Goal: Transaction & Acquisition: Purchase product/service

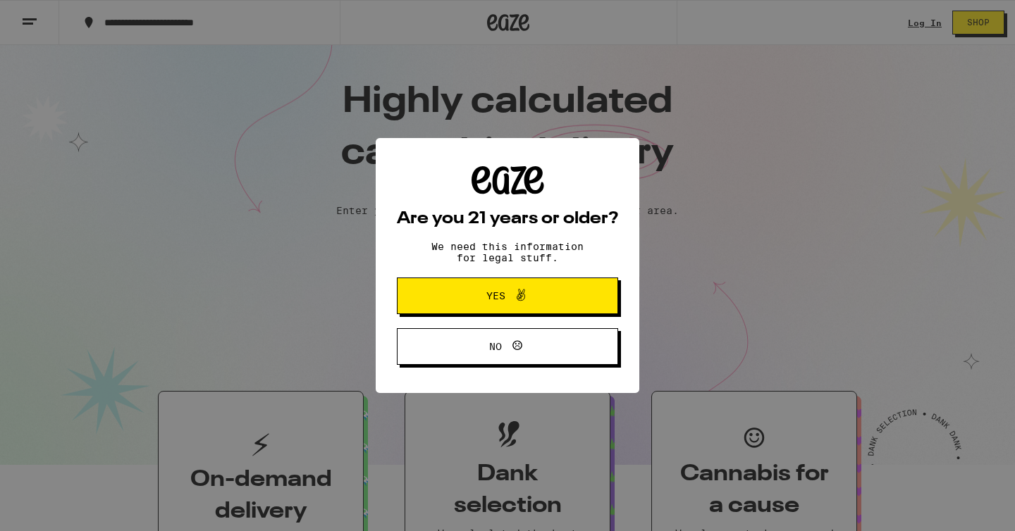
click at [485, 295] on span "Yes" at bounding box center [507, 296] width 107 height 18
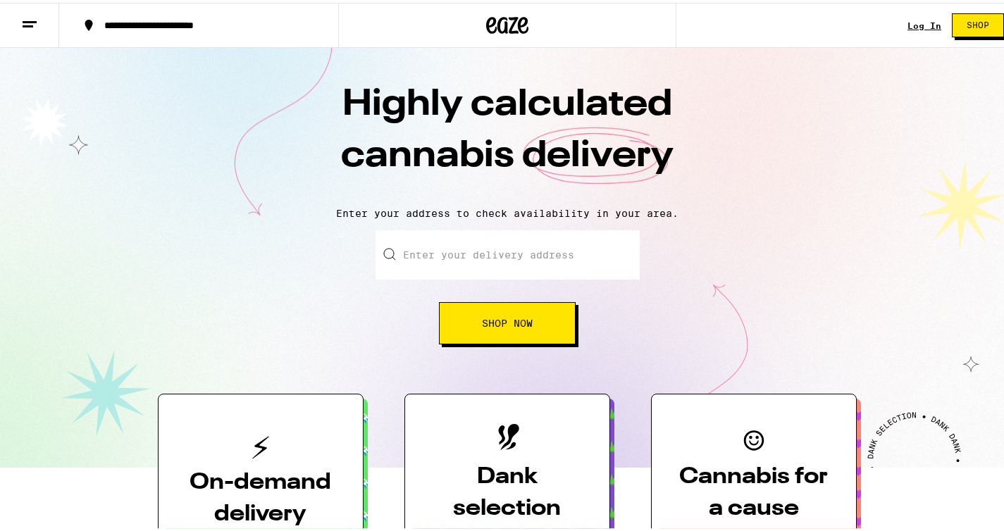
click at [913, 23] on link "Log In" at bounding box center [925, 22] width 34 height 9
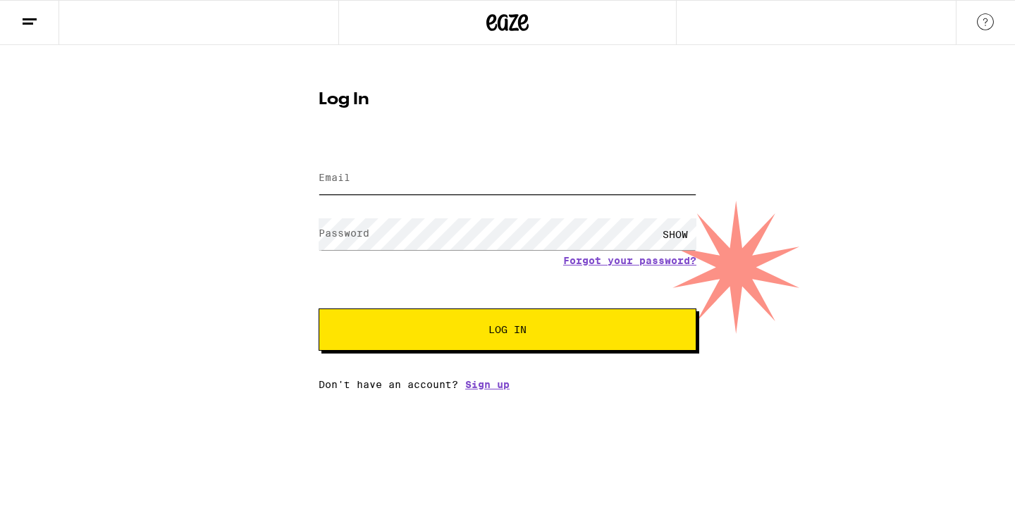
click at [390, 167] on input "Email" at bounding box center [508, 179] width 378 height 32
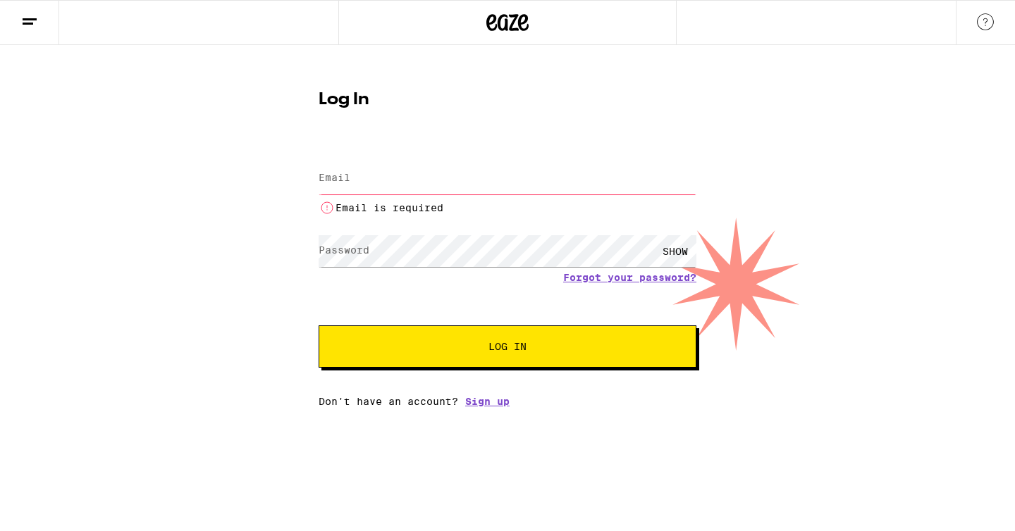
type input "[EMAIL_ADDRESS][DOMAIN_NAME]"
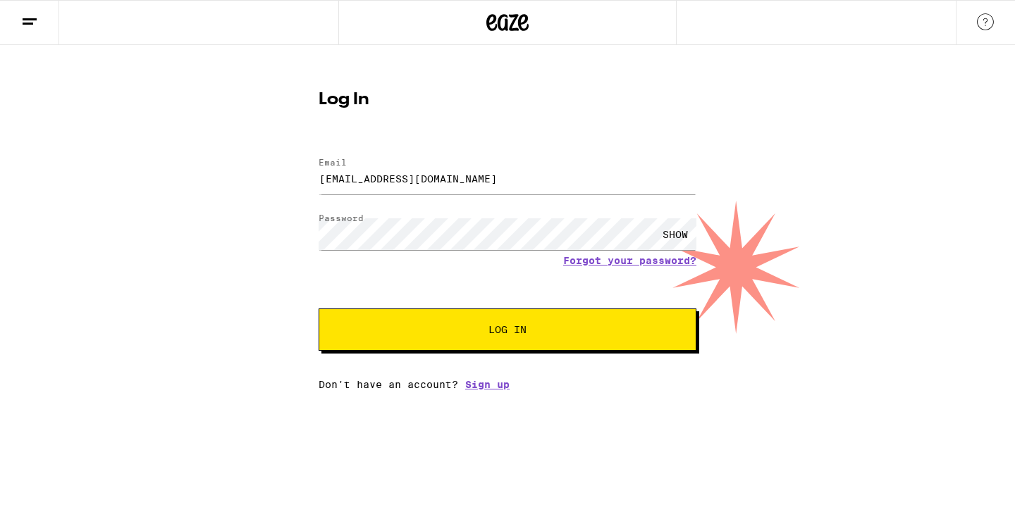
click at [506, 350] on button "Log In" at bounding box center [508, 330] width 378 height 42
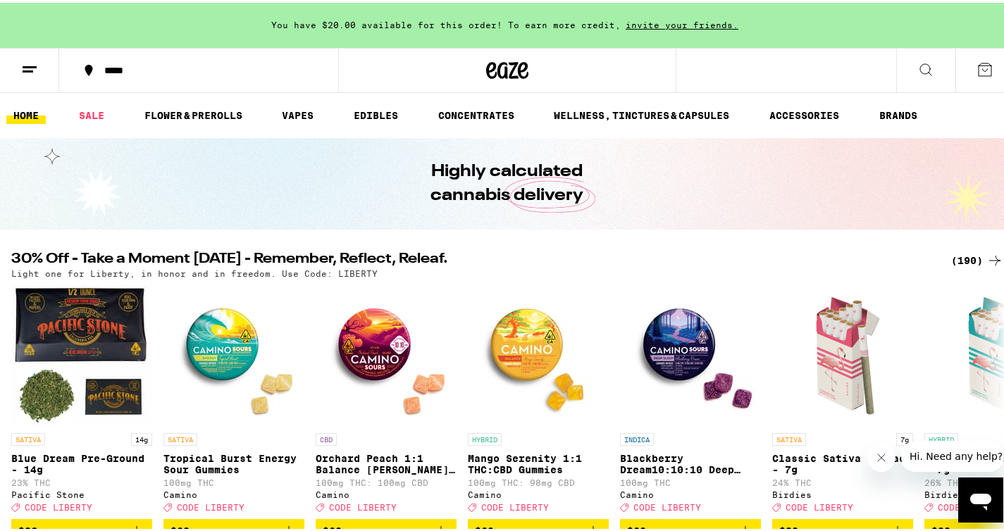
click at [975, 256] on div "(190)" at bounding box center [977, 257] width 52 height 17
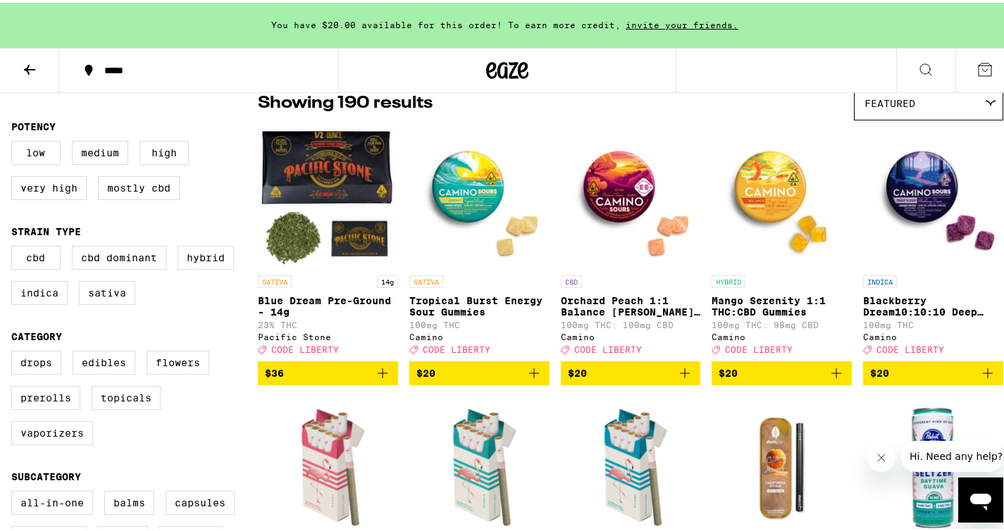
scroll to position [142, 0]
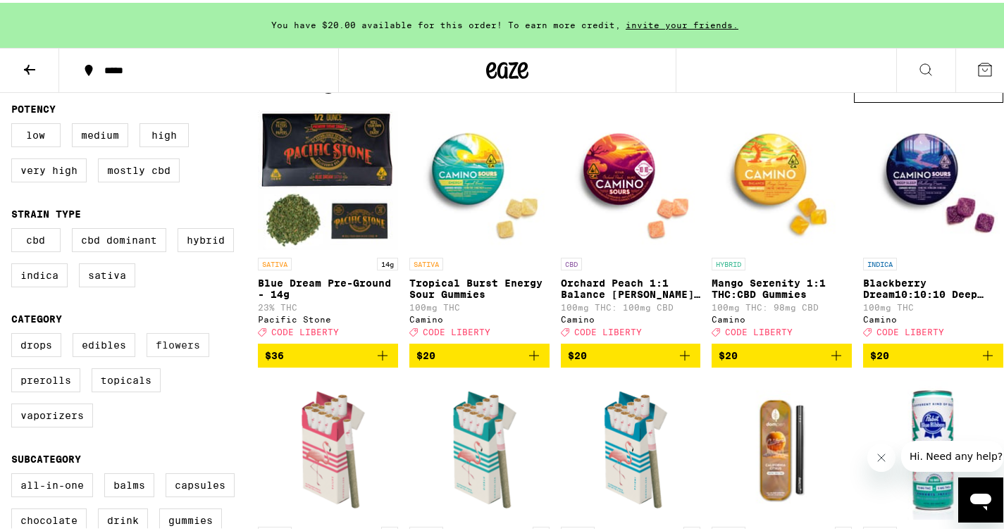
click at [175, 354] on label "Flowers" at bounding box center [178, 342] width 63 height 24
click at [15, 333] on input "Flowers" at bounding box center [14, 333] width 1 height 1
checkbox input "true"
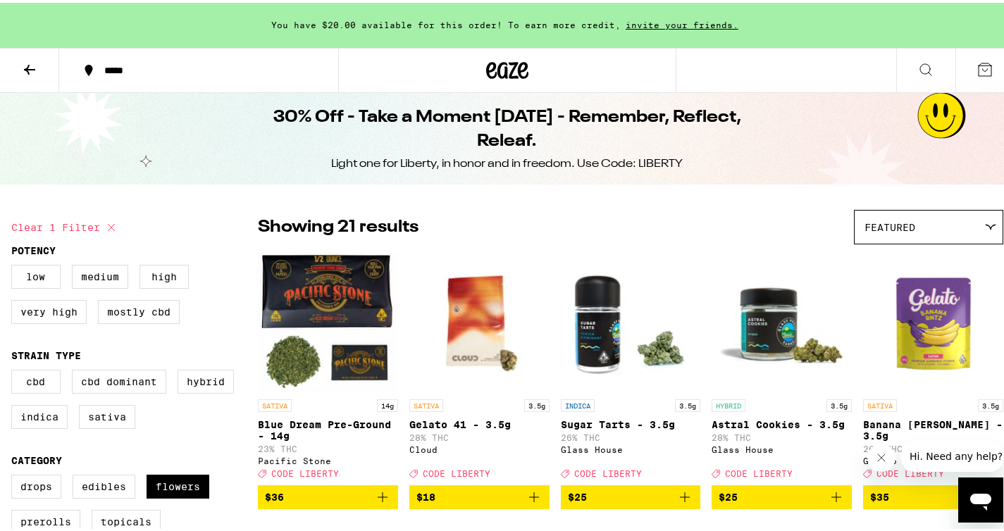
scroll to position [6, 0]
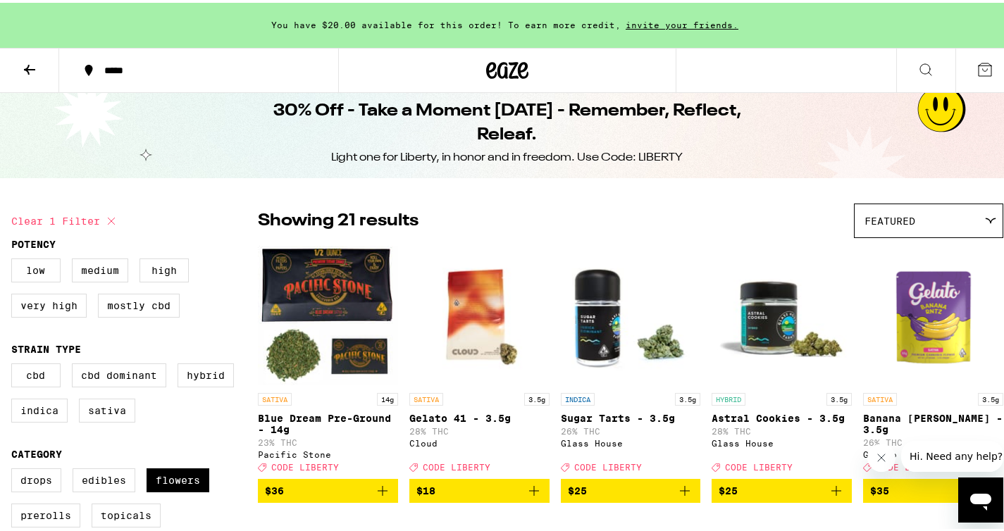
click at [944, 227] on div "Featured" at bounding box center [929, 218] width 148 height 33
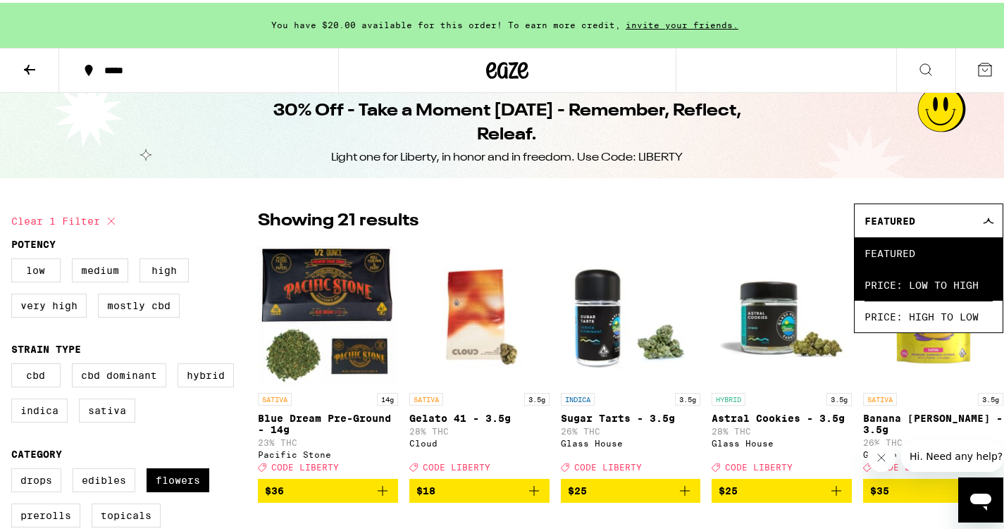
click at [894, 292] on span "Price: Low to High" at bounding box center [929, 282] width 128 height 32
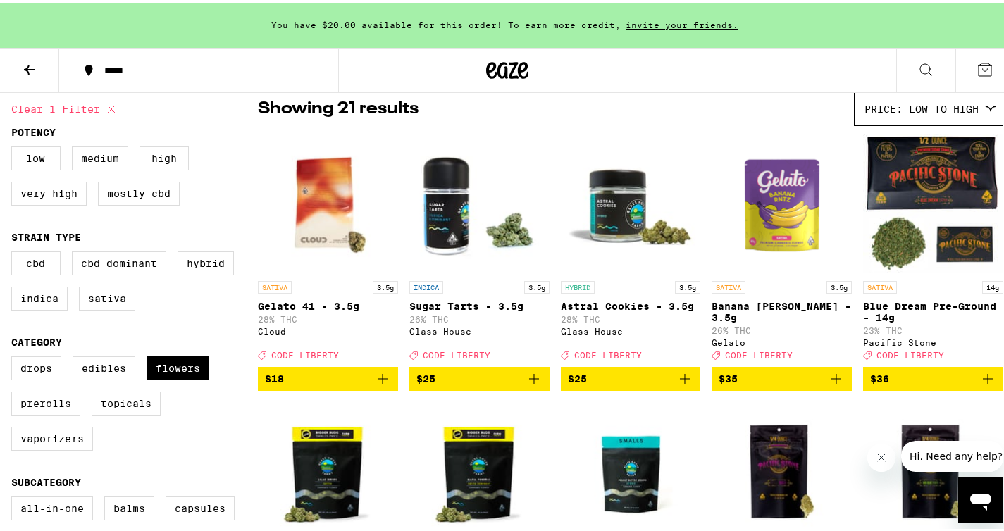
scroll to position [119, 0]
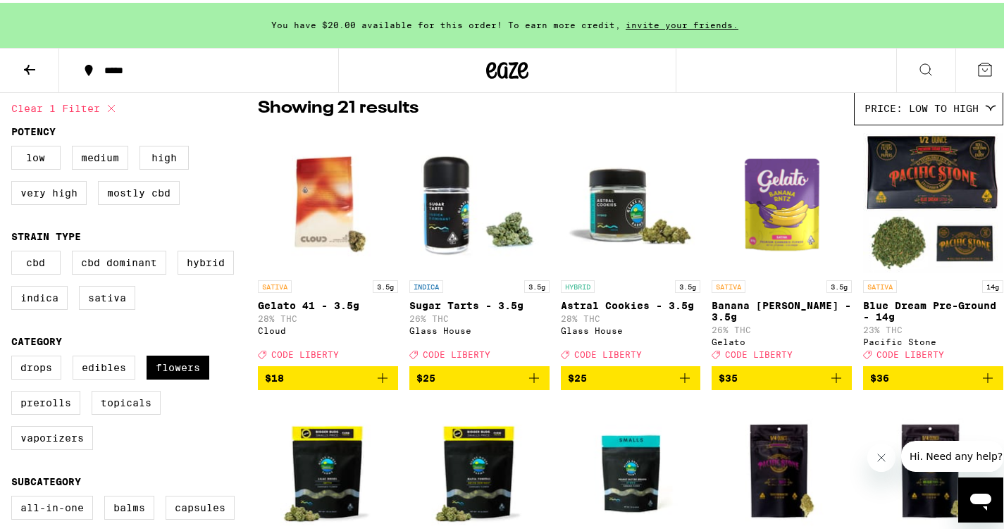
click at [983, 381] on icon "Add to bag" at bounding box center [988, 376] width 10 height 10
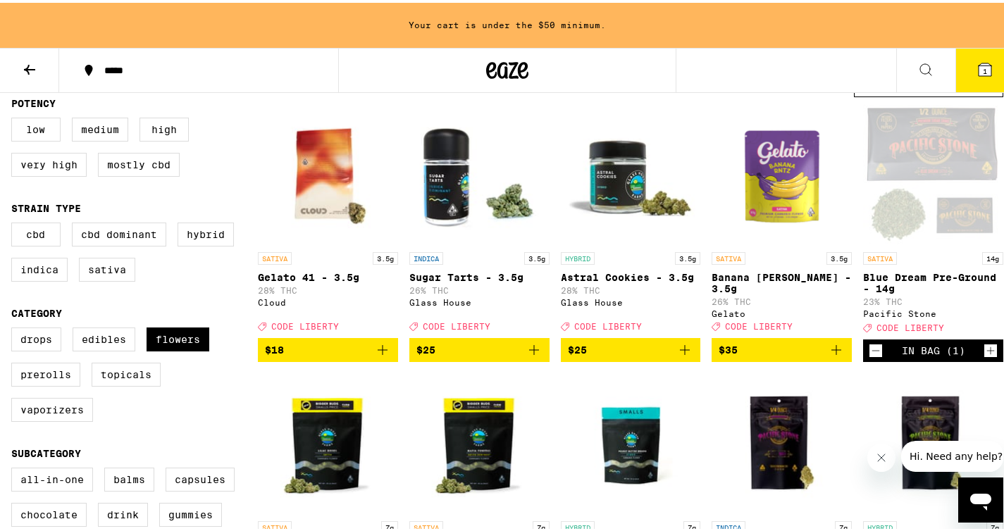
scroll to position [149, 0]
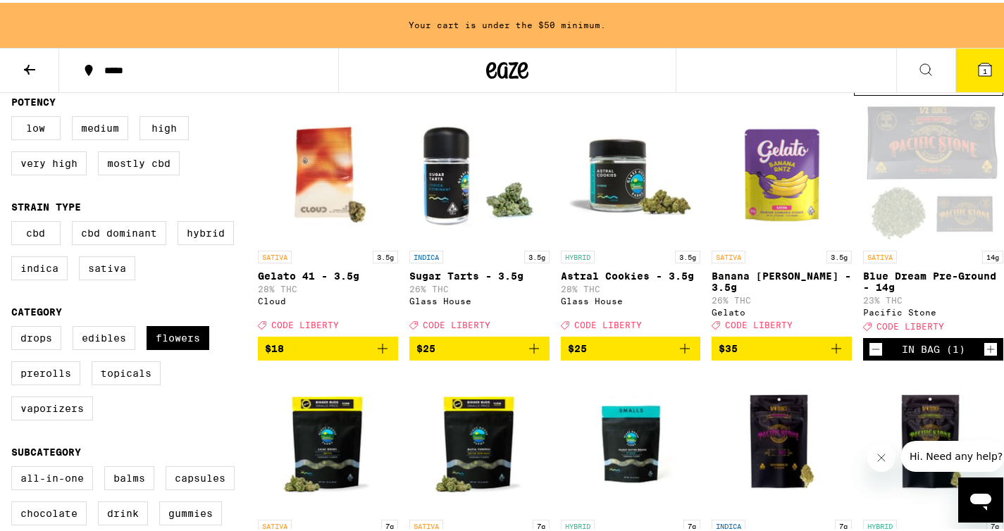
click at [383, 354] on icon "Add to bag" at bounding box center [382, 346] width 17 height 17
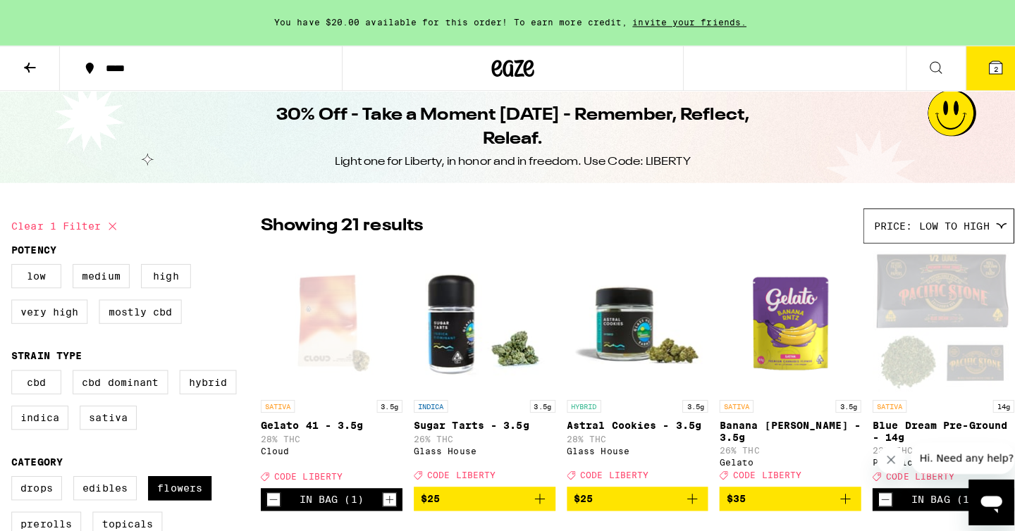
scroll to position [0, 0]
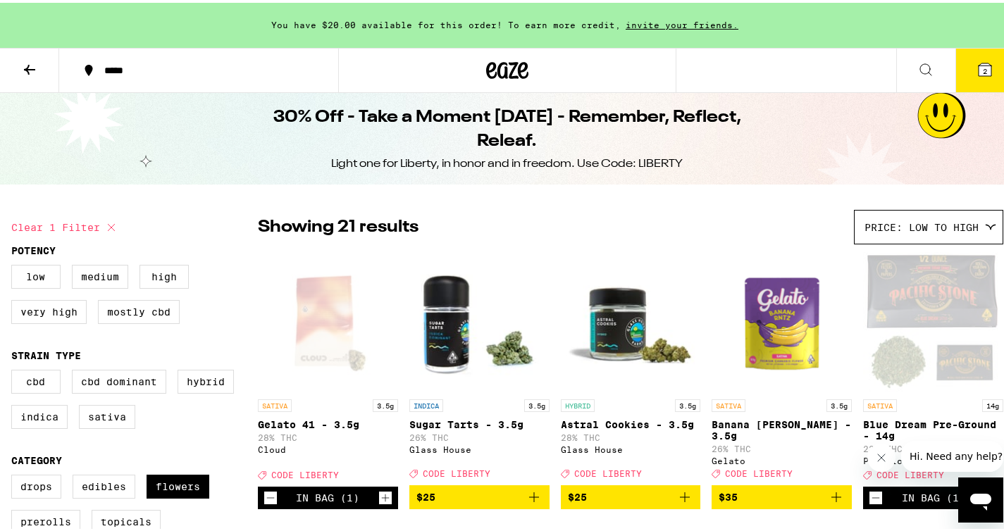
click at [983, 78] on button "2" at bounding box center [985, 68] width 59 height 44
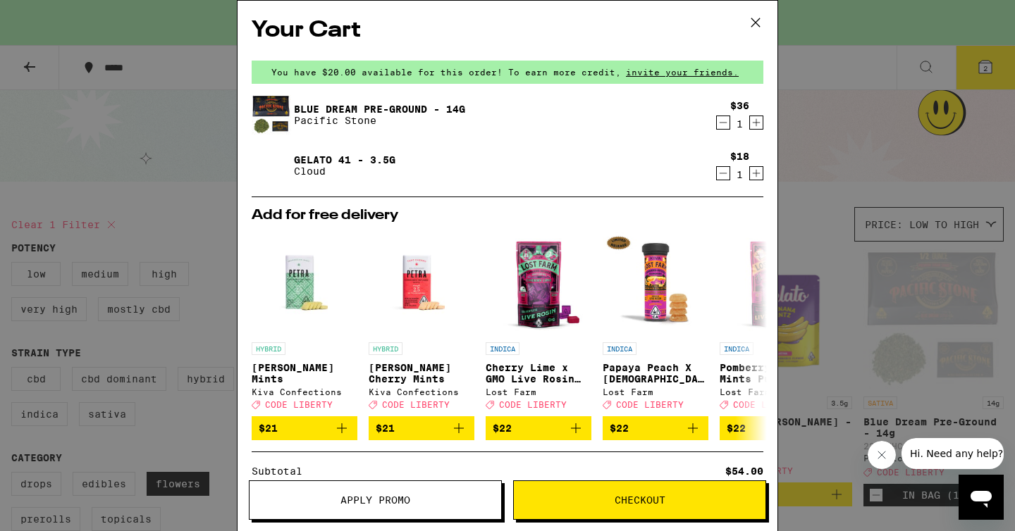
scroll to position [188, 0]
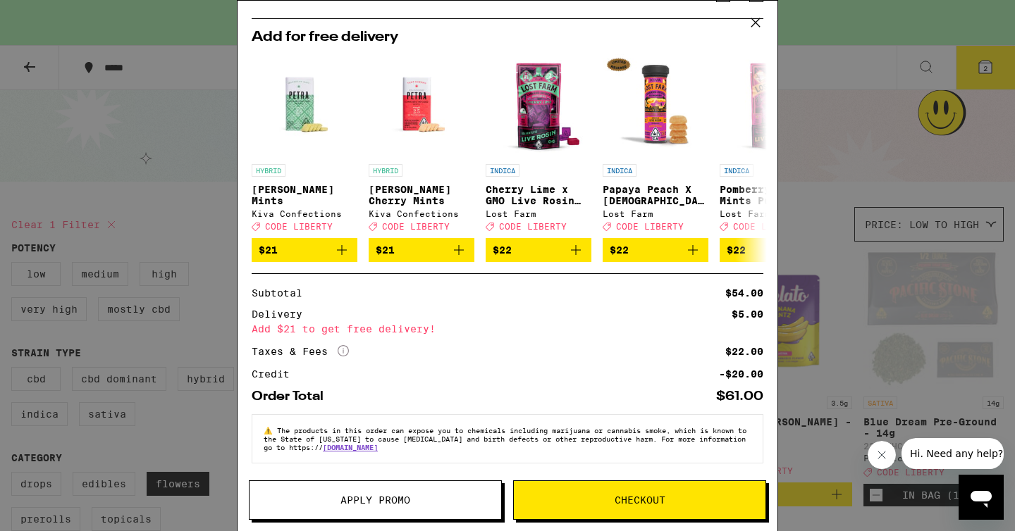
click at [400, 487] on button "Apply Promo" at bounding box center [375, 500] width 253 height 39
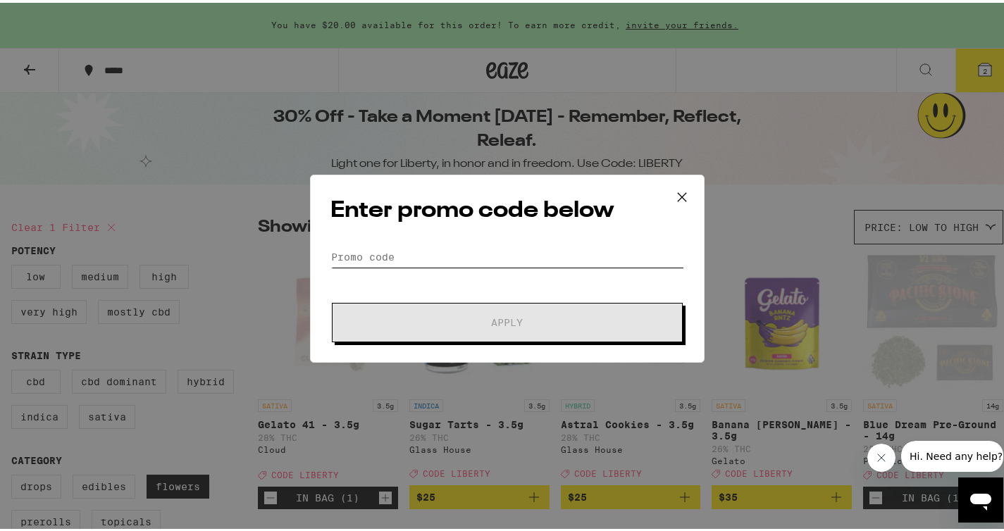
click at [413, 254] on input "Promo Code" at bounding box center [507, 254] width 354 height 21
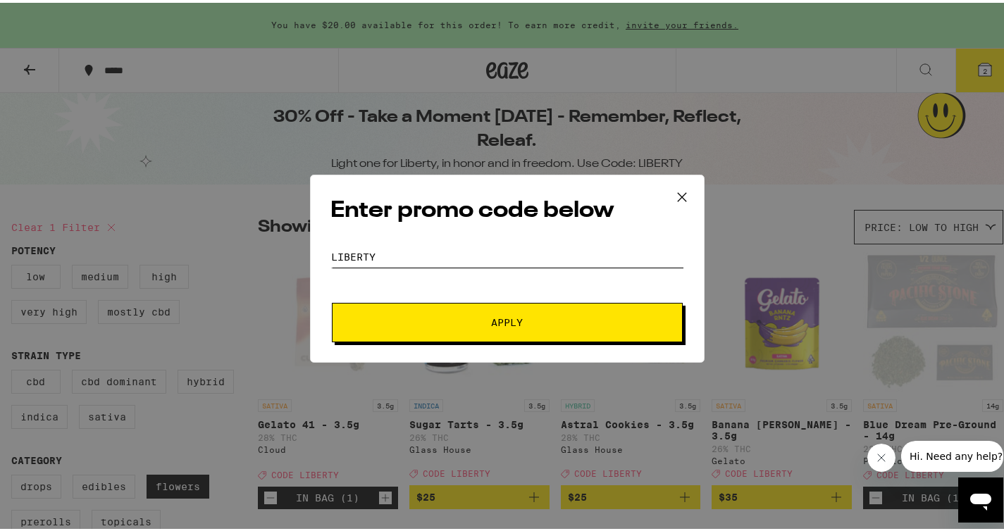
type input "liberty"
click at [332, 300] on button "Apply" at bounding box center [507, 319] width 351 height 39
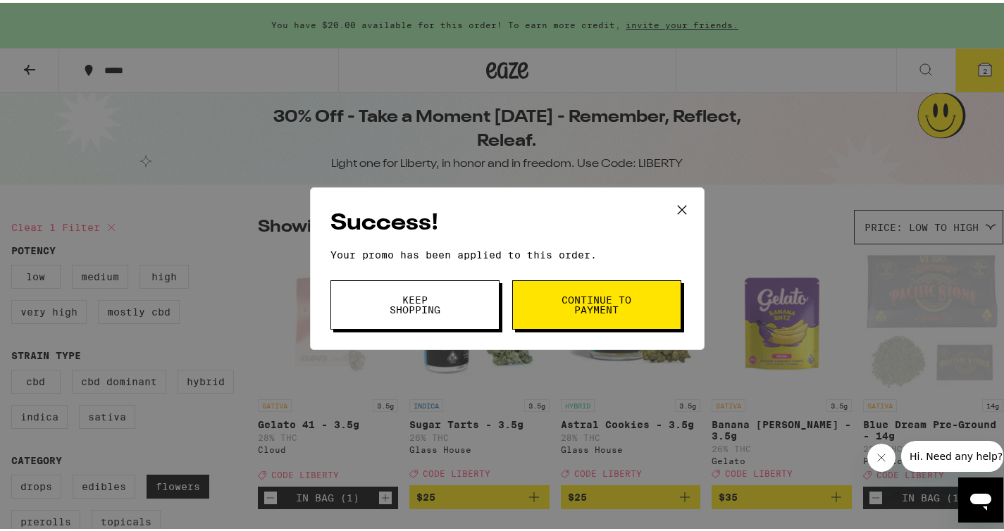
click at [420, 318] on button "Keep Shopping" at bounding box center [414, 302] width 169 height 49
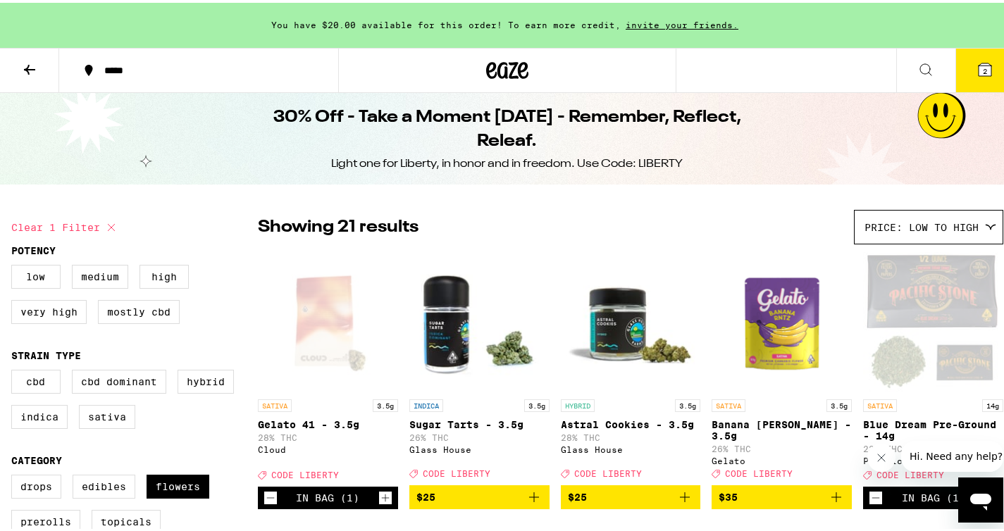
click at [979, 63] on icon at bounding box center [985, 67] width 13 height 13
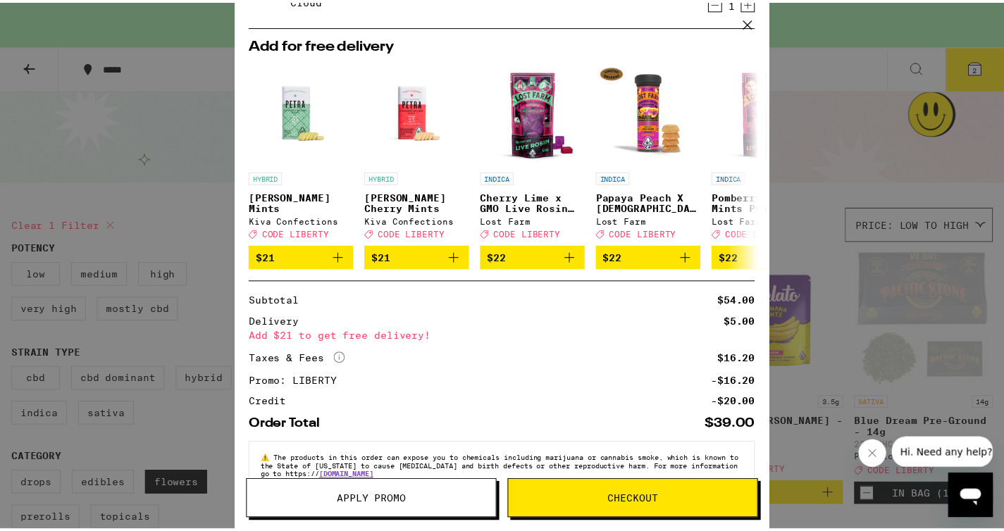
scroll to position [209, 0]
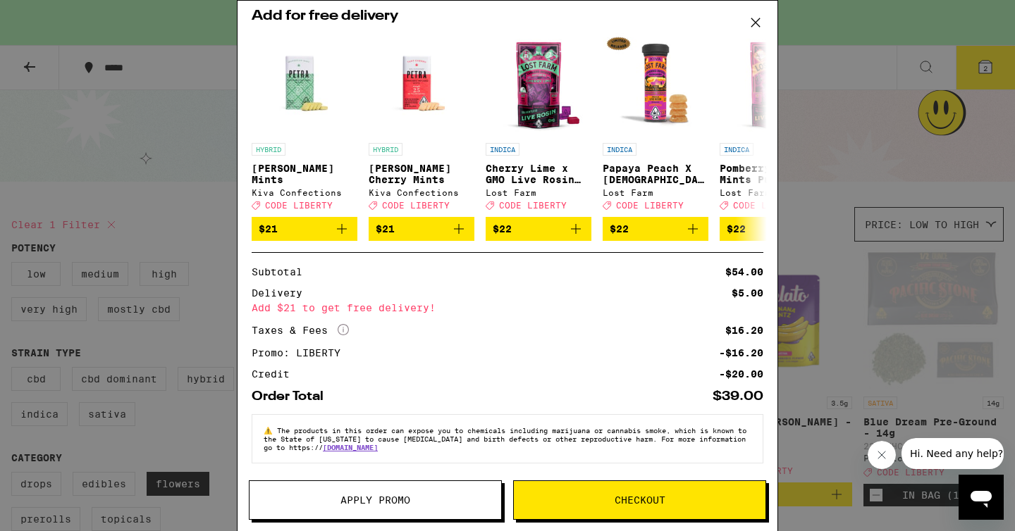
click at [609, 490] on button "Checkout" at bounding box center [639, 500] width 253 height 39
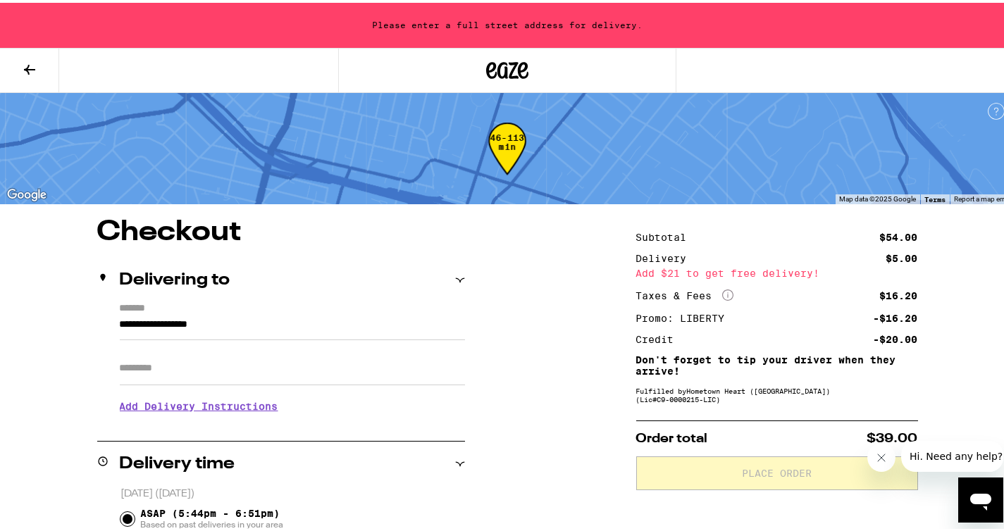
click at [266, 319] on input "**********" at bounding box center [292, 326] width 345 height 24
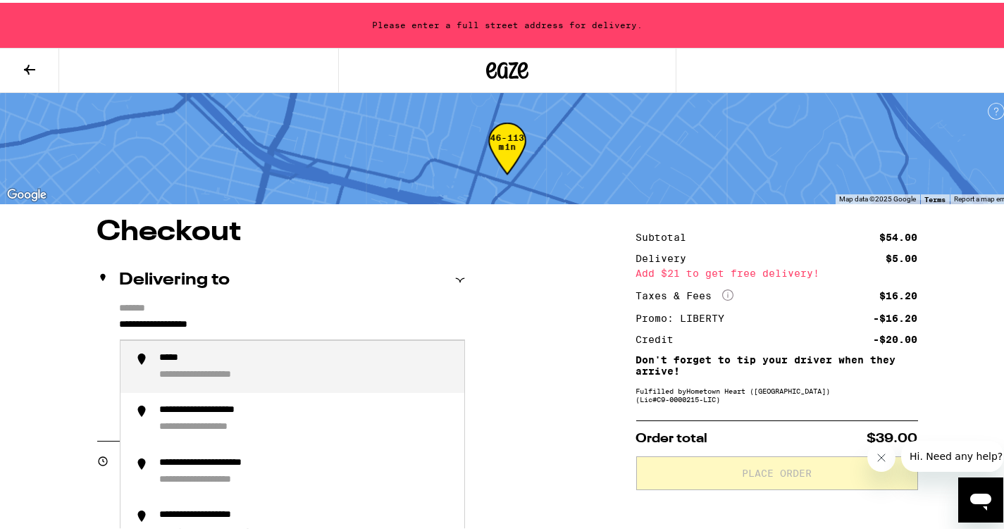
click at [266, 319] on input "**********" at bounding box center [292, 326] width 345 height 24
click at [206, 366] on div "**********" at bounding box center [306, 365] width 293 height 30
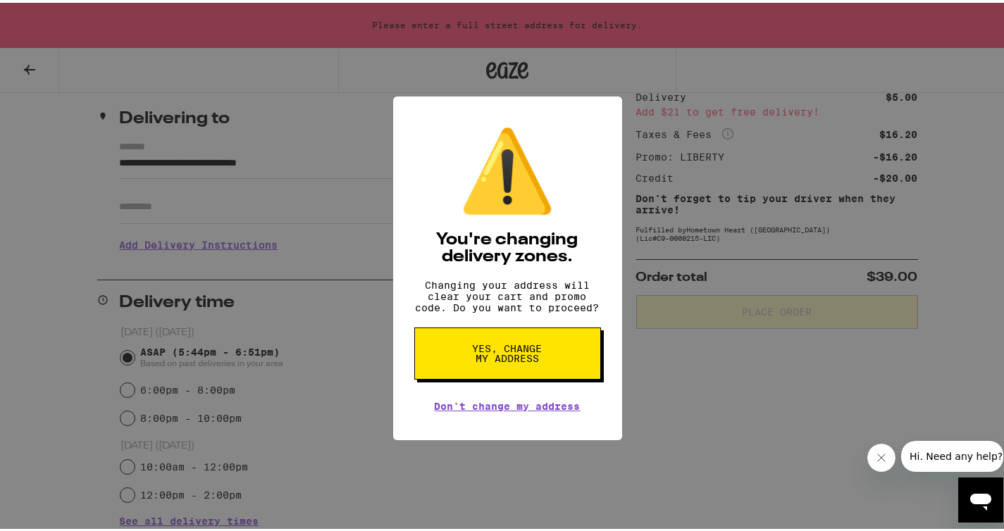
scroll to position [183, 0]
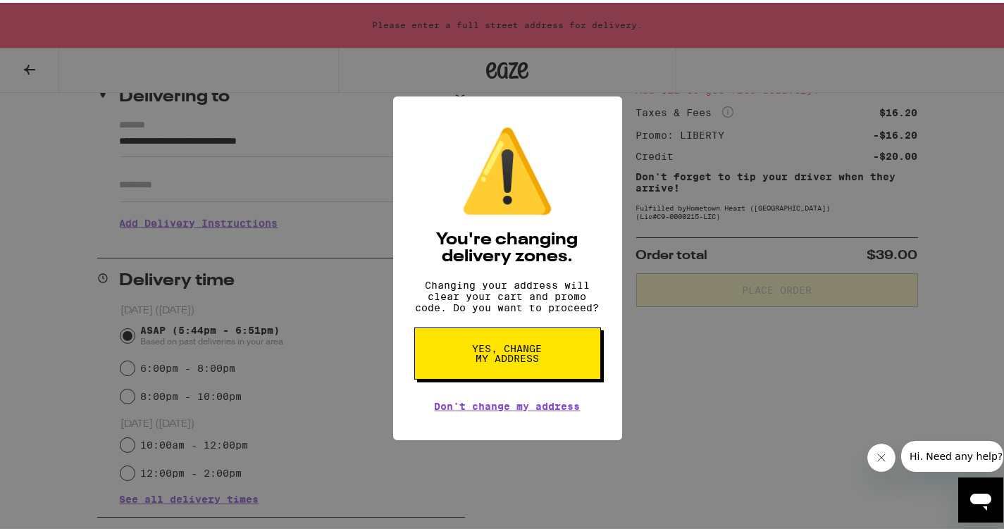
click at [502, 361] on span "Yes, change my address" at bounding box center [507, 351] width 73 height 20
type input "**********"
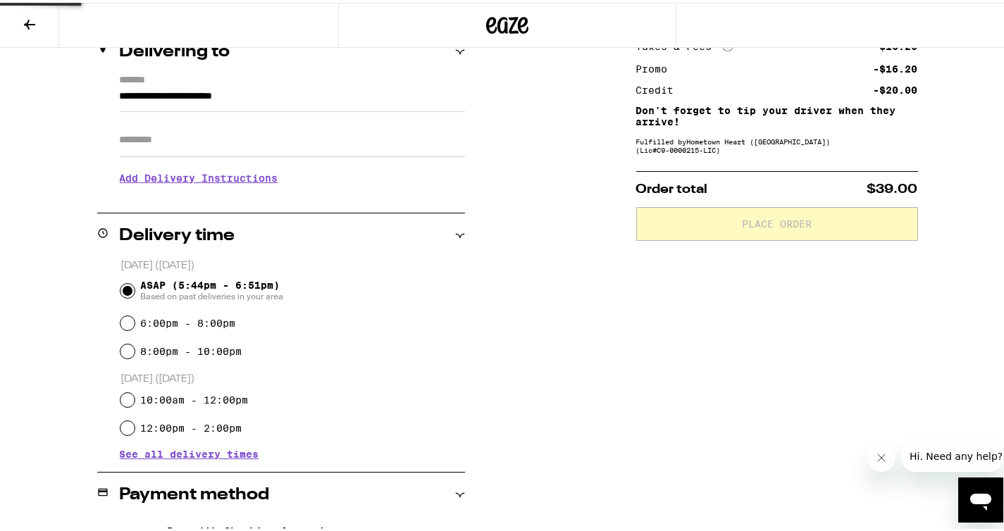
scroll to position [138, 0]
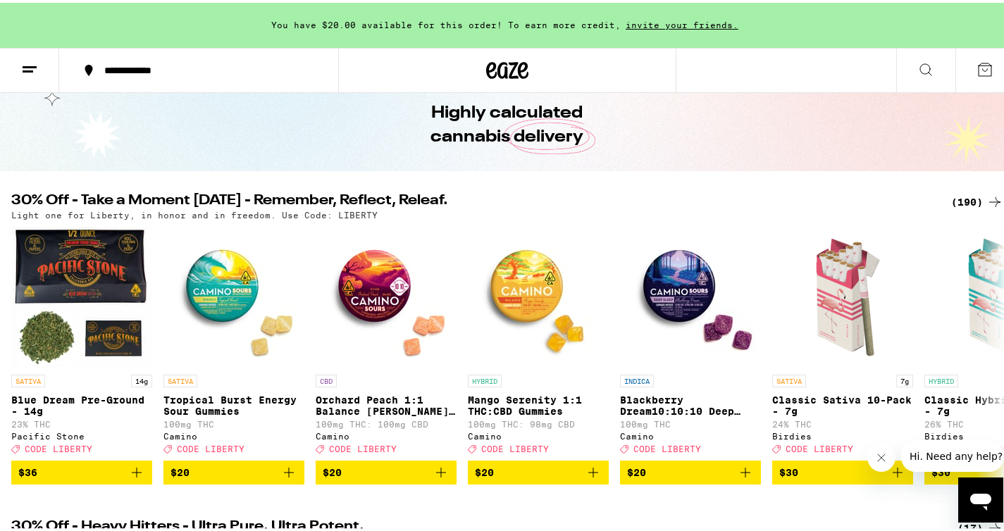
scroll to position [61, 0]
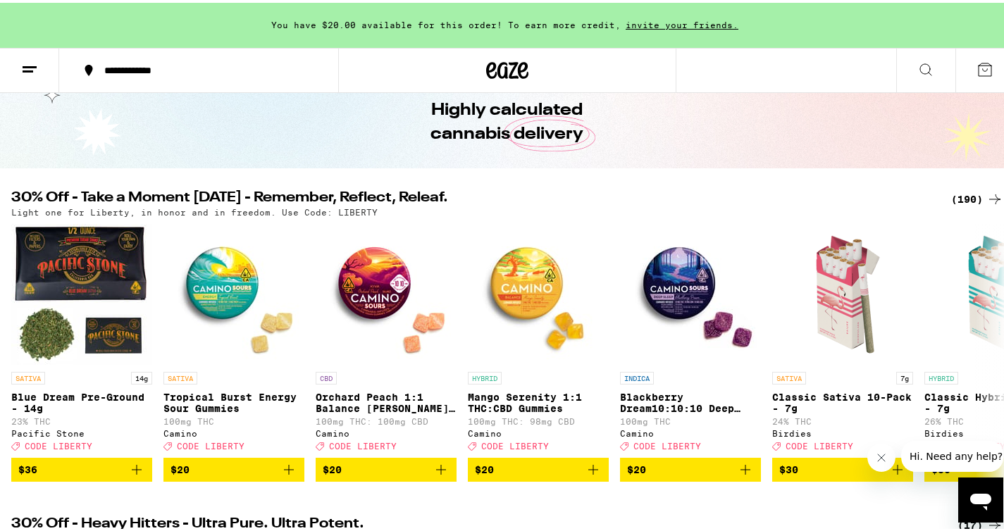
click at [113, 195] on h2 "30% Off - Take a Moment [DATE] - Remember, Reflect, Releaf." at bounding box center [472, 196] width 923 height 17
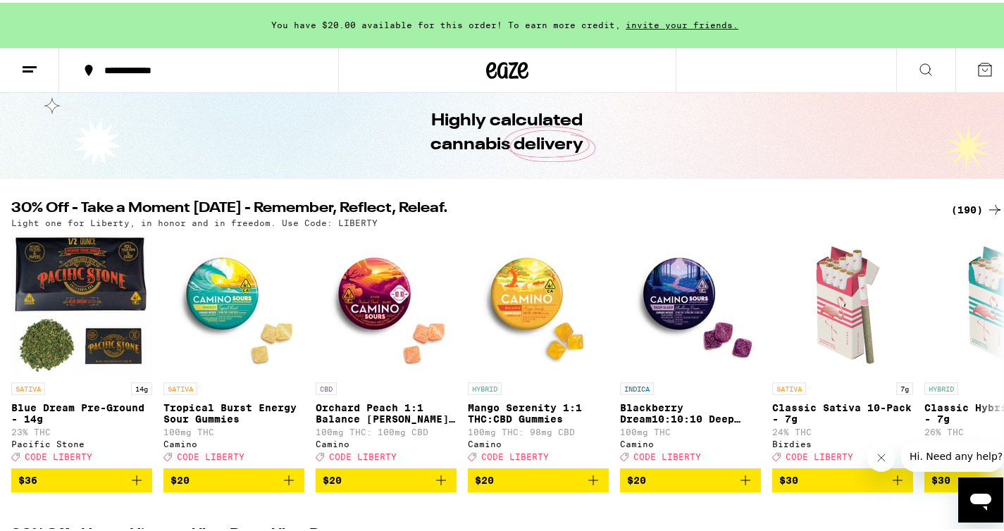
scroll to position [36, 0]
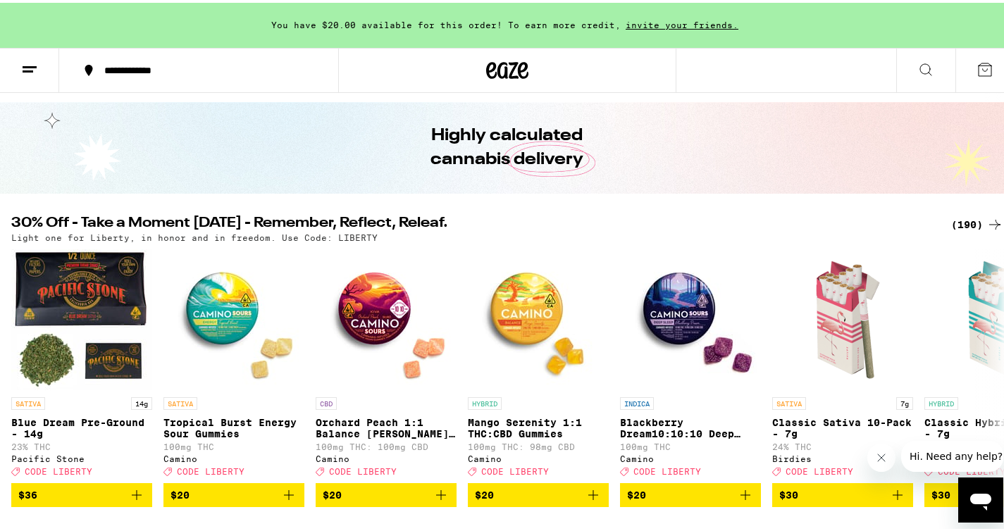
click at [962, 216] on div "(190)" at bounding box center [977, 222] width 52 height 17
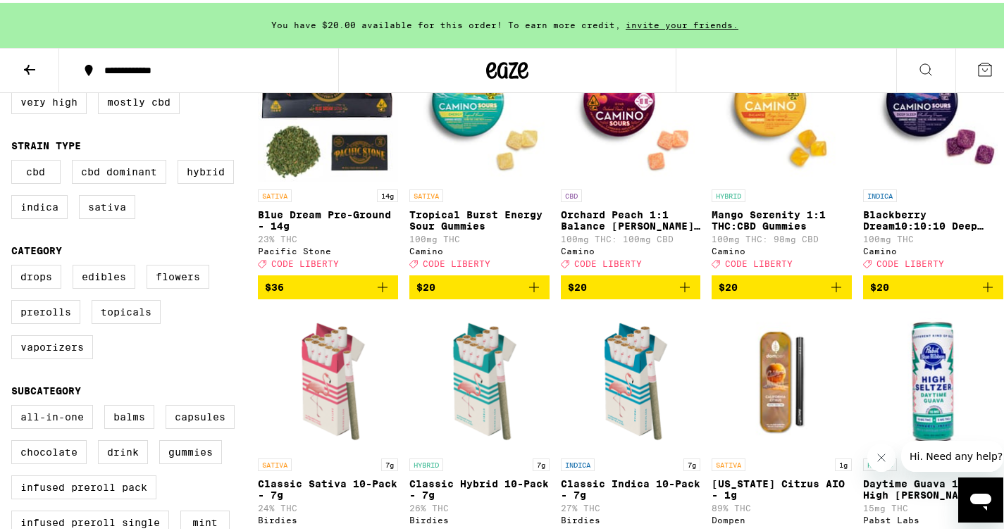
scroll to position [211, 0]
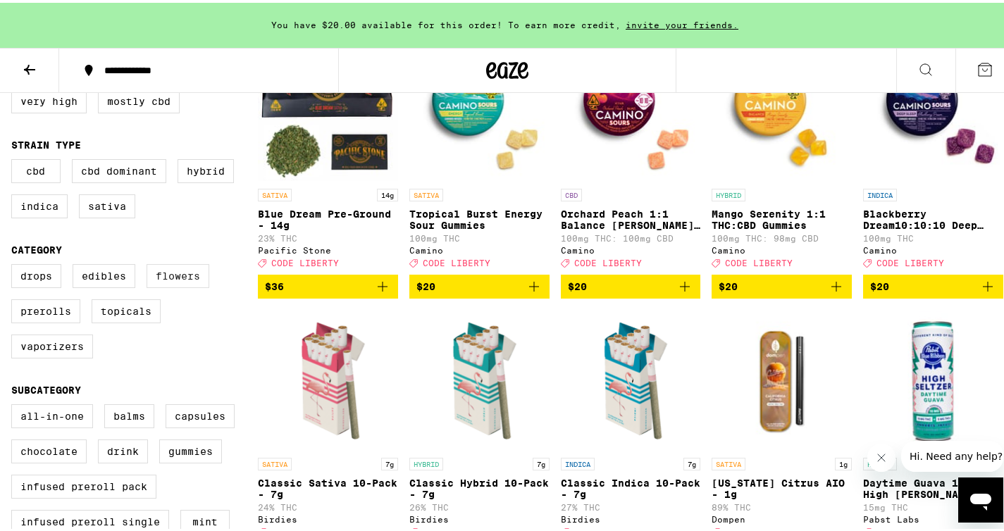
click at [174, 280] on label "Flowers" at bounding box center [178, 273] width 63 height 24
click at [15, 264] on input "Flowers" at bounding box center [14, 264] width 1 height 1
checkbox input "true"
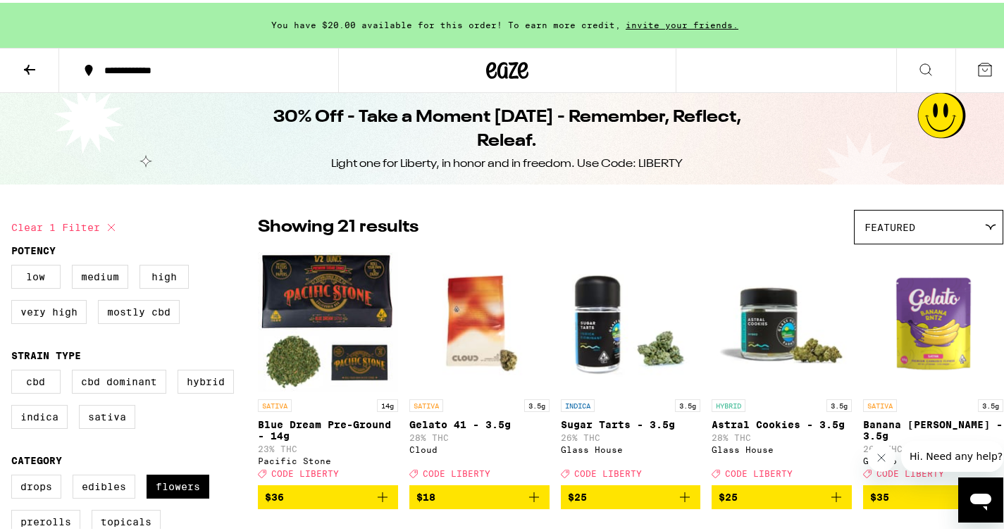
click at [901, 237] on div "Featured" at bounding box center [929, 224] width 148 height 33
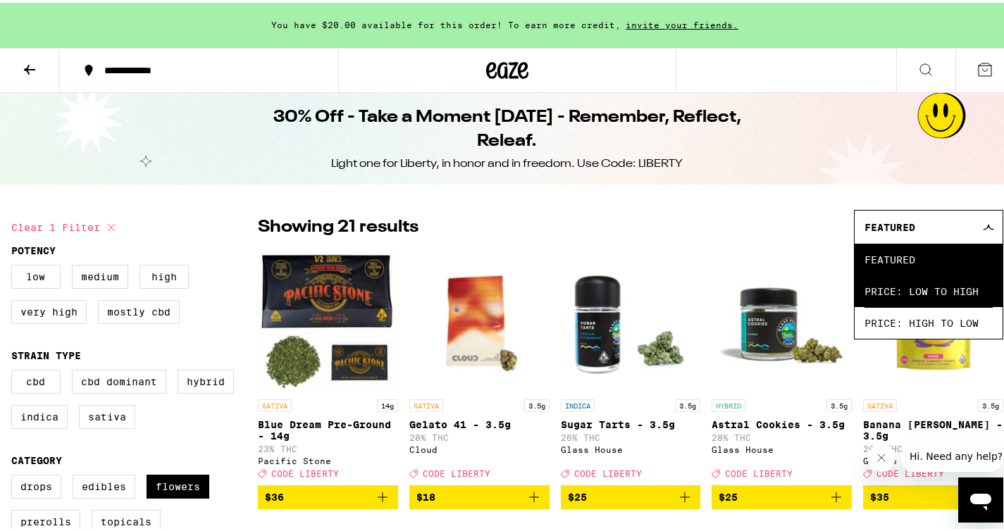
click at [868, 301] on span "Price: Low to High" at bounding box center [929, 289] width 128 height 32
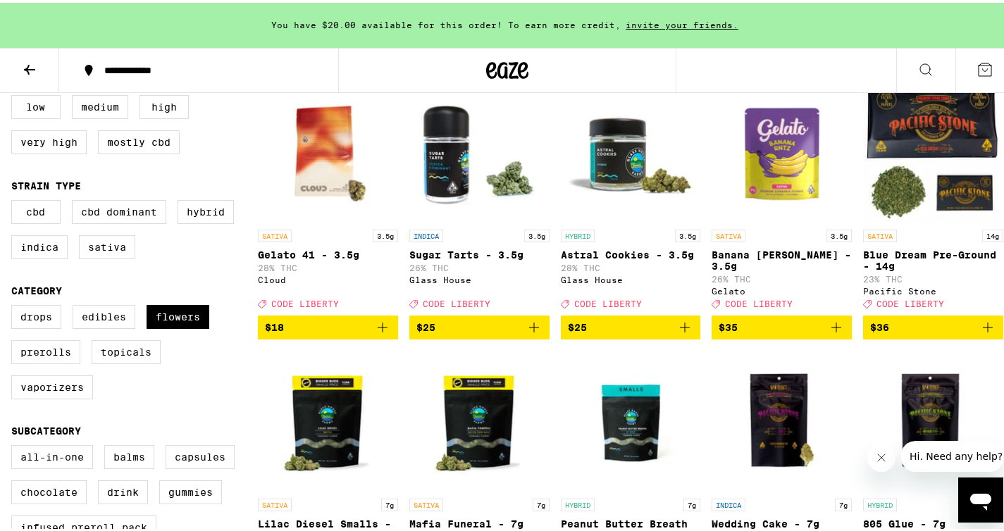
scroll to position [219, 0]
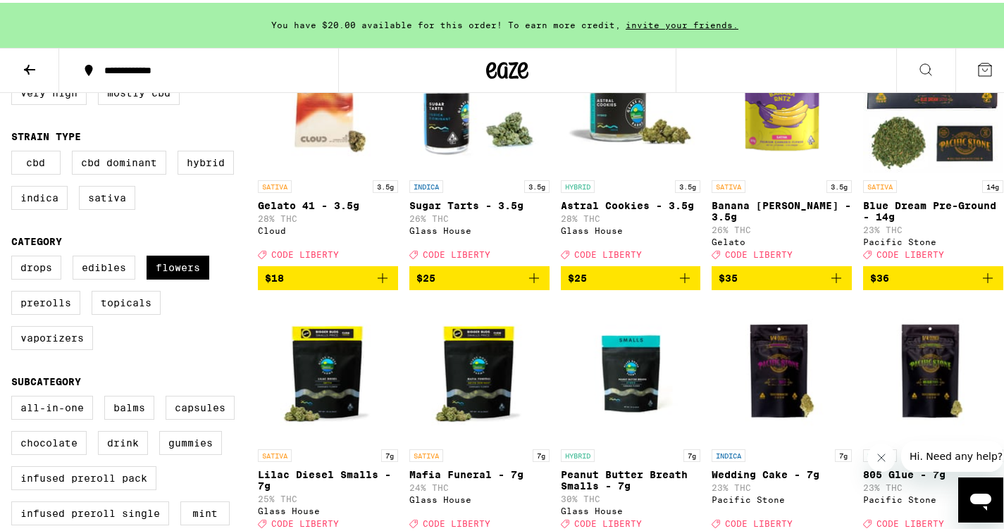
click at [380, 280] on icon "Add to bag" at bounding box center [383, 276] width 10 height 10
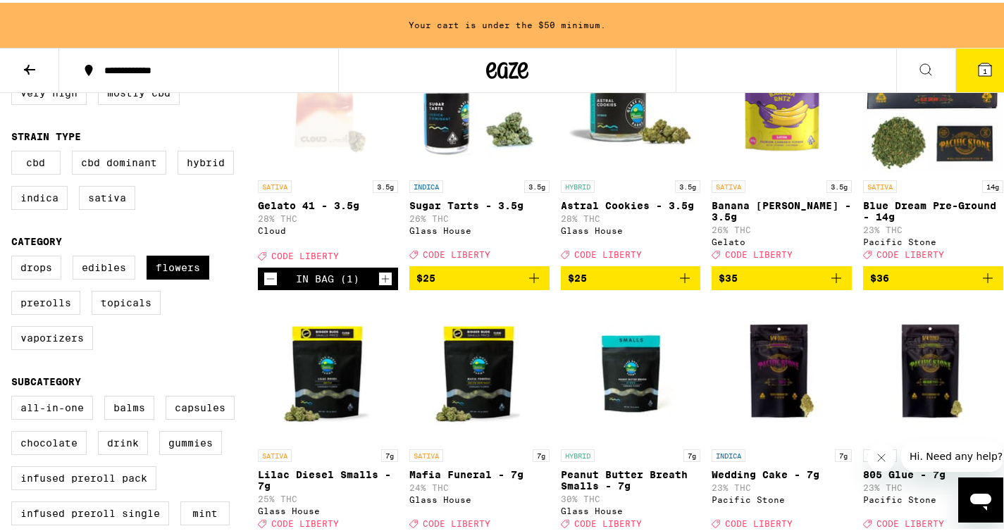
click at [982, 284] on icon "Add to bag" at bounding box center [987, 275] width 17 height 17
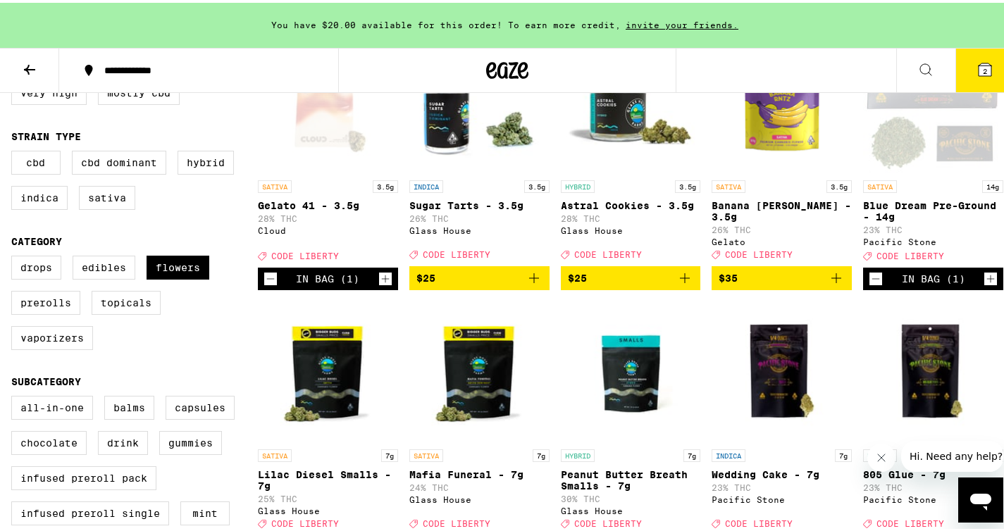
click at [979, 66] on icon at bounding box center [985, 67] width 13 height 13
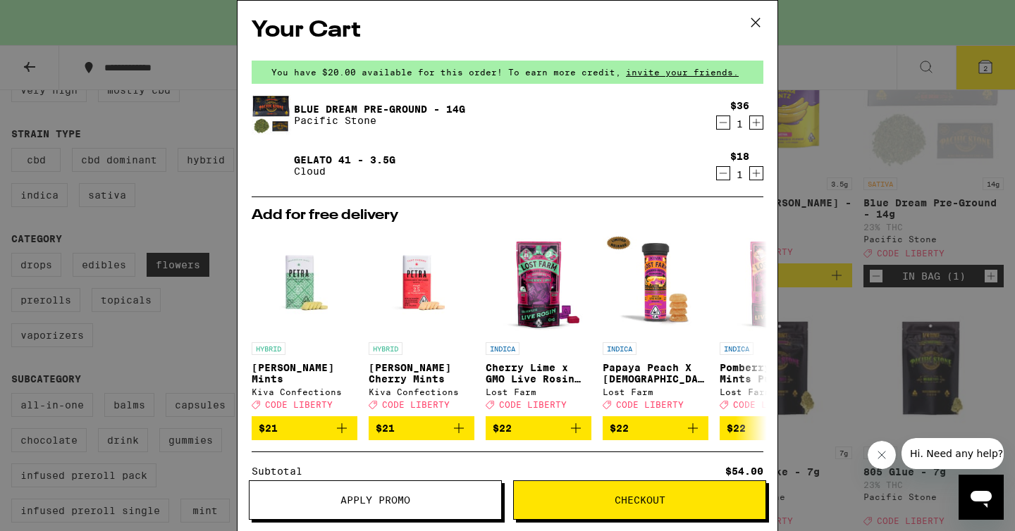
click at [377, 495] on span "Apply Promo" at bounding box center [375, 500] width 70 height 10
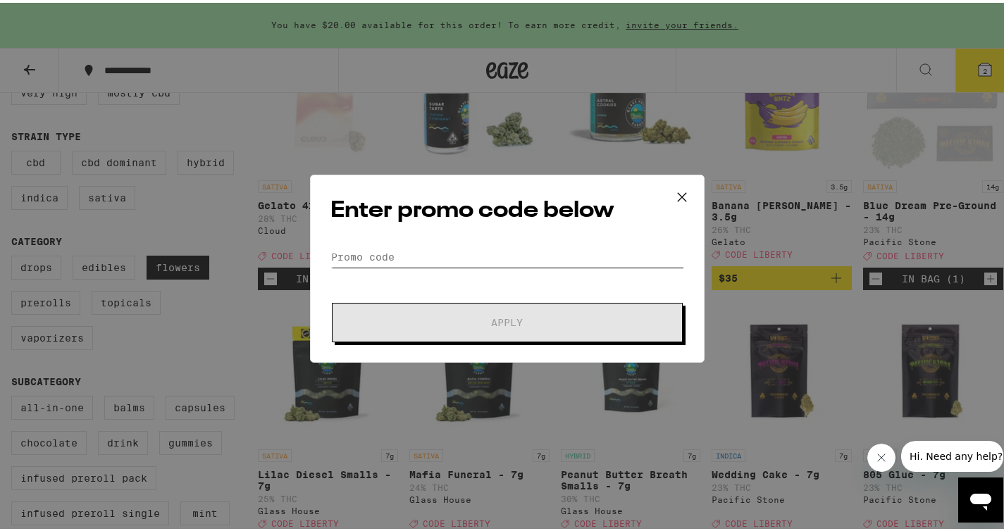
click at [406, 259] on input "Promo Code" at bounding box center [507, 254] width 354 height 21
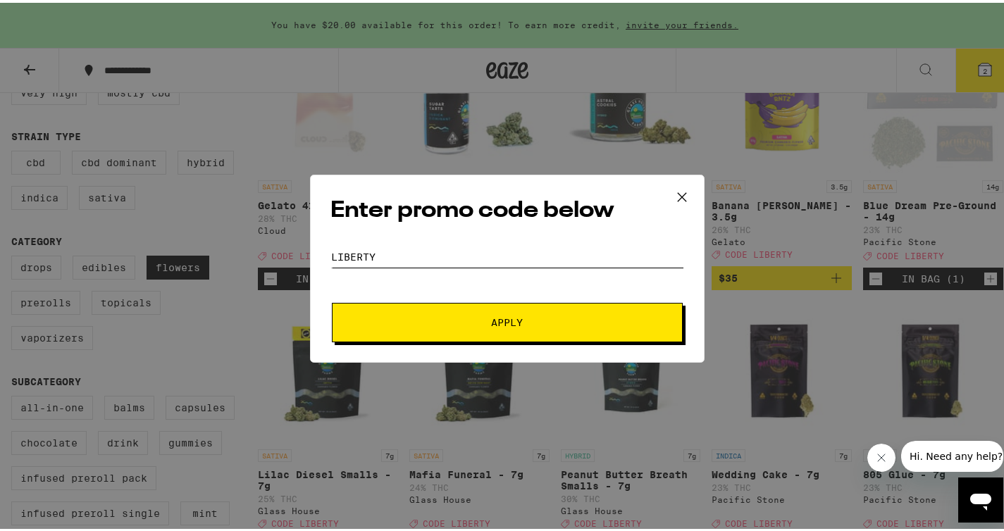
type input "liberty"
click at [485, 307] on button "Apply" at bounding box center [507, 319] width 351 height 39
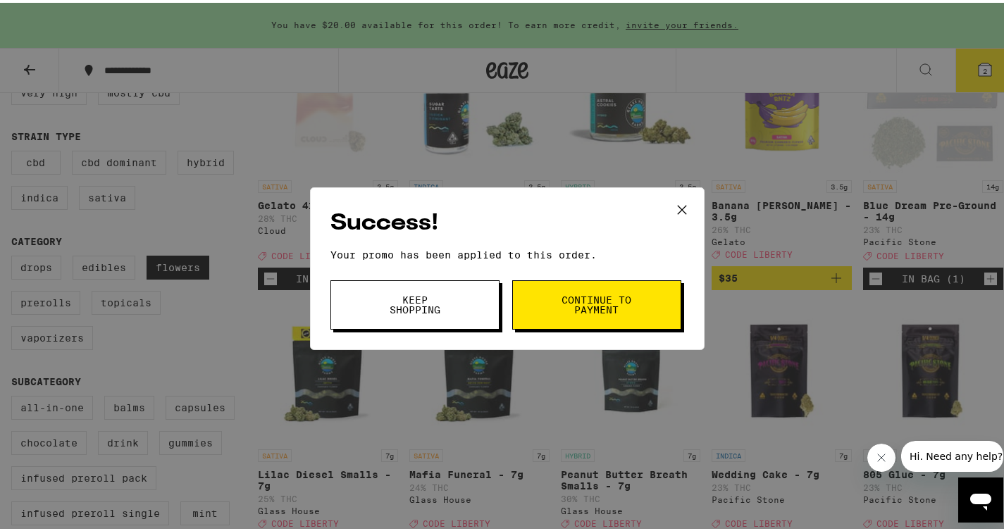
click at [536, 292] on button "Continue to payment" at bounding box center [596, 302] width 169 height 49
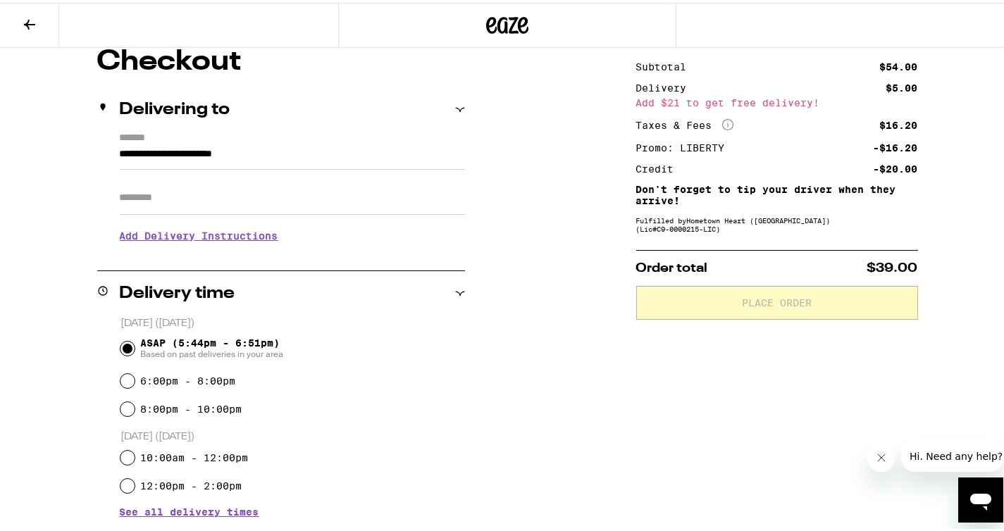
scroll to position [152, 0]
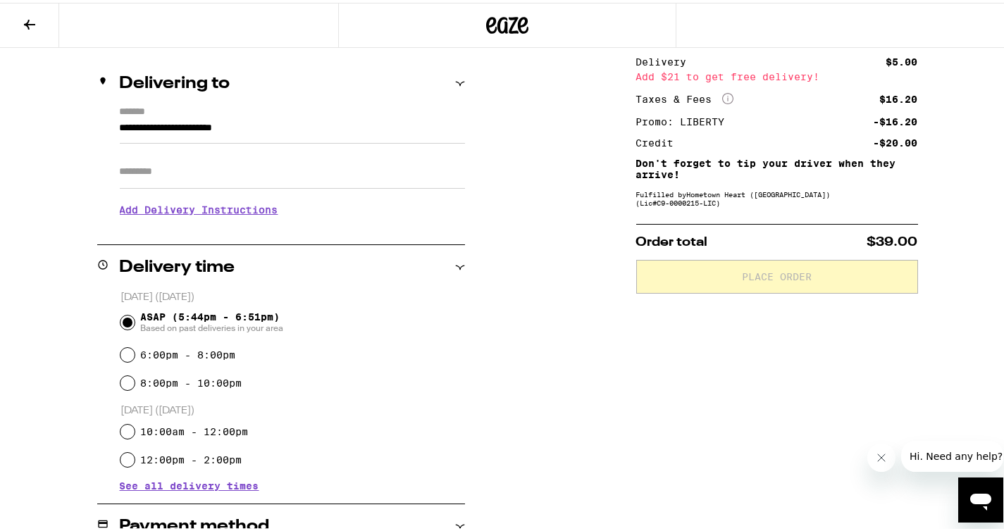
click at [314, 121] on input "**********" at bounding box center [292, 129] width 345 height 24
click at [56, 187] on div "**********" at bounding box center [507, 416] width 1015 height 795
click at [125, 180] on input "Apt/Suite" at bounding box center [292, 169] width 345 height 34
type input "**"
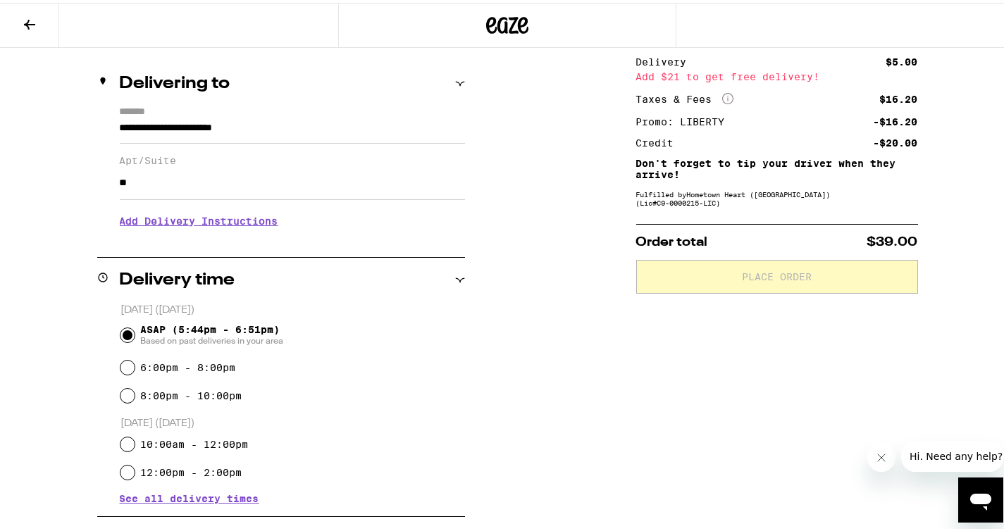
click at [150, 229] on h3 "Add Delivery Instructions" at bounding box center [292, 218] width 345 height 32
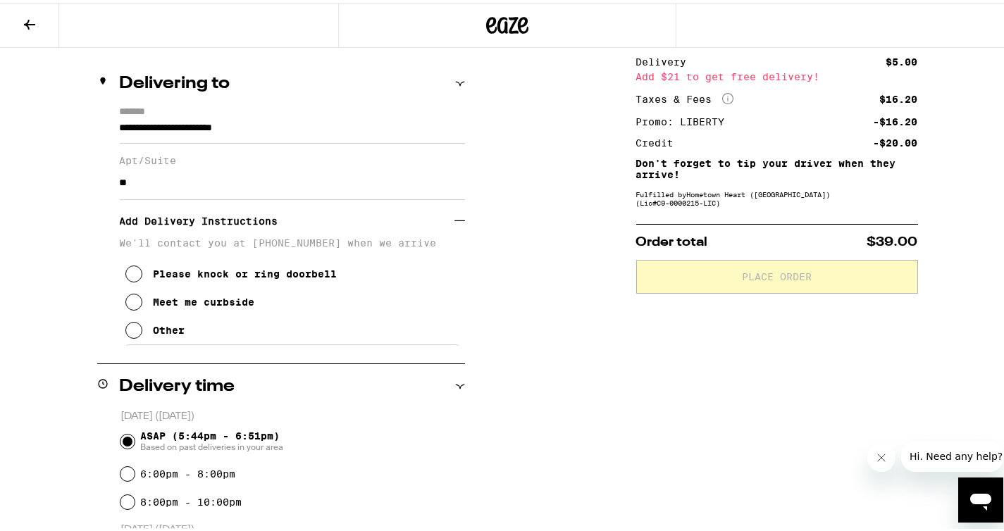
click at [128, 308] on icon at bounding box center [133, 299] width 17 height 17
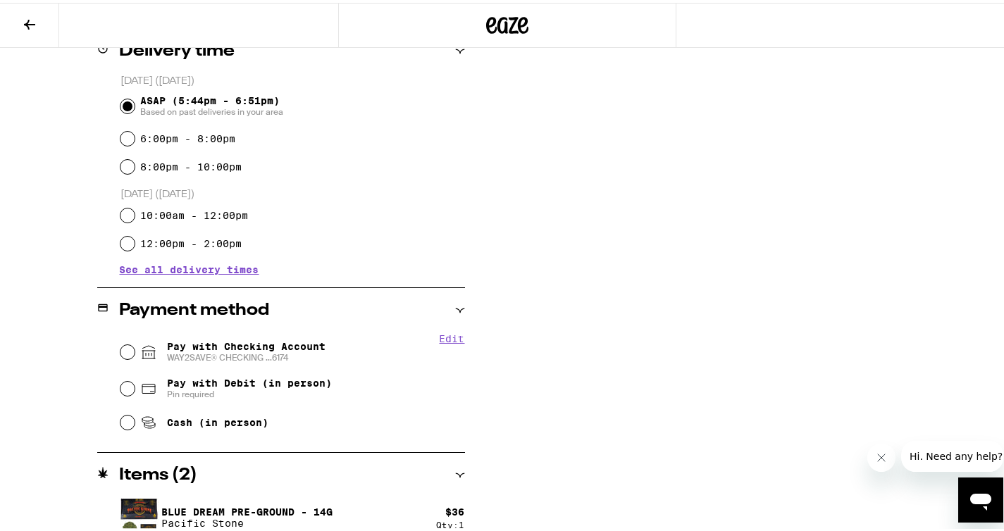
scroll to position [553, 0]
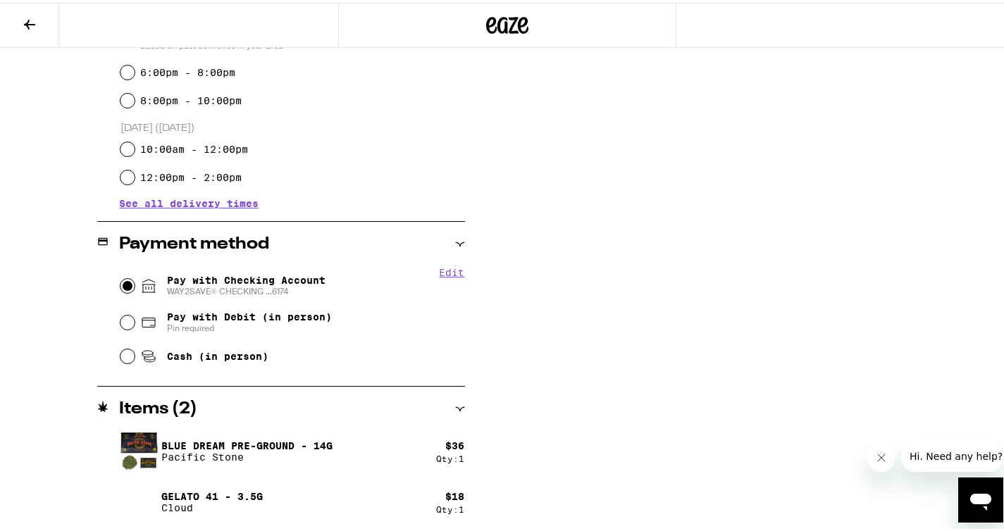
click at [123, 288] on input "Pay with Checking Account WAY2SAVE® CHECKING ...6174" at bounding box center [127, 283] width 14 height 14
radio input "true"
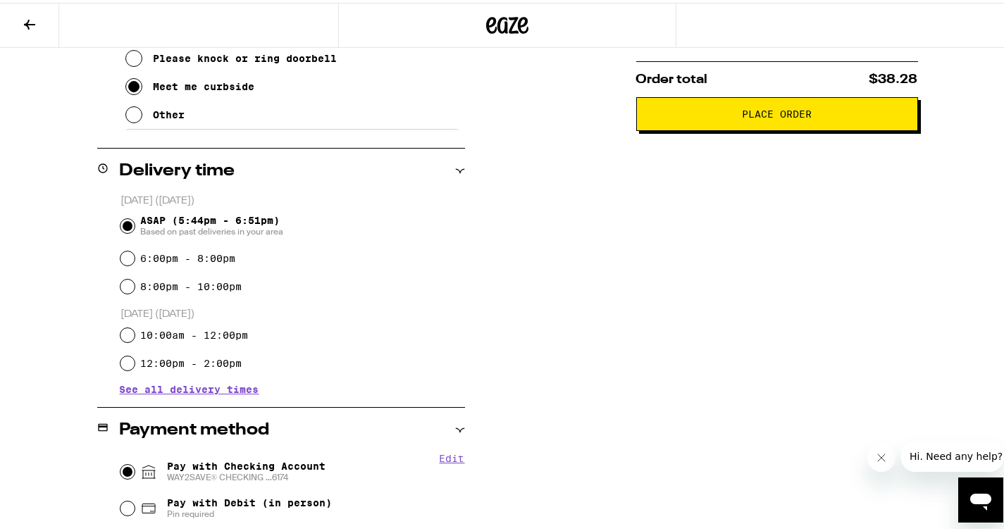
scroll to position [0, 0]
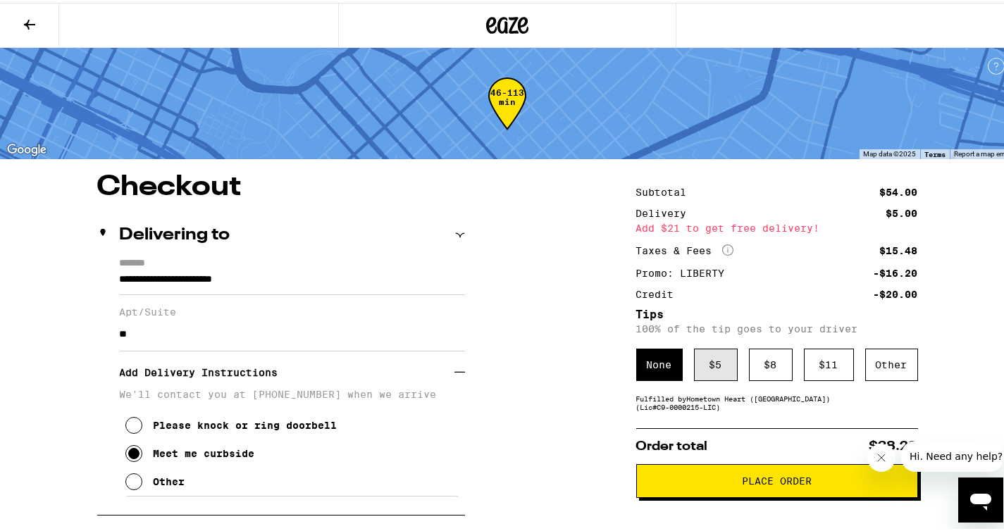
click at [708, 369] on div "$ 5" at bounding box center [716, 362] width 44 height 32
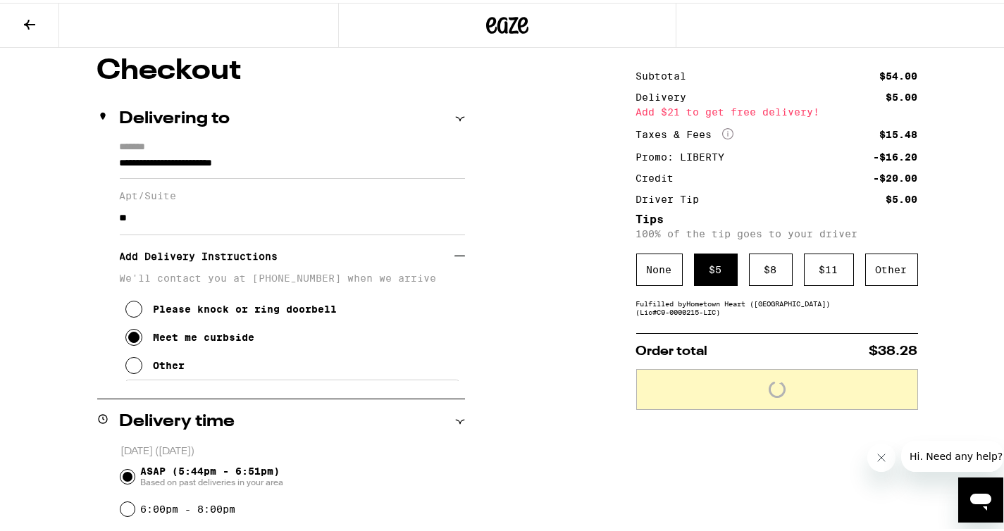
scroll to position [144, 0]
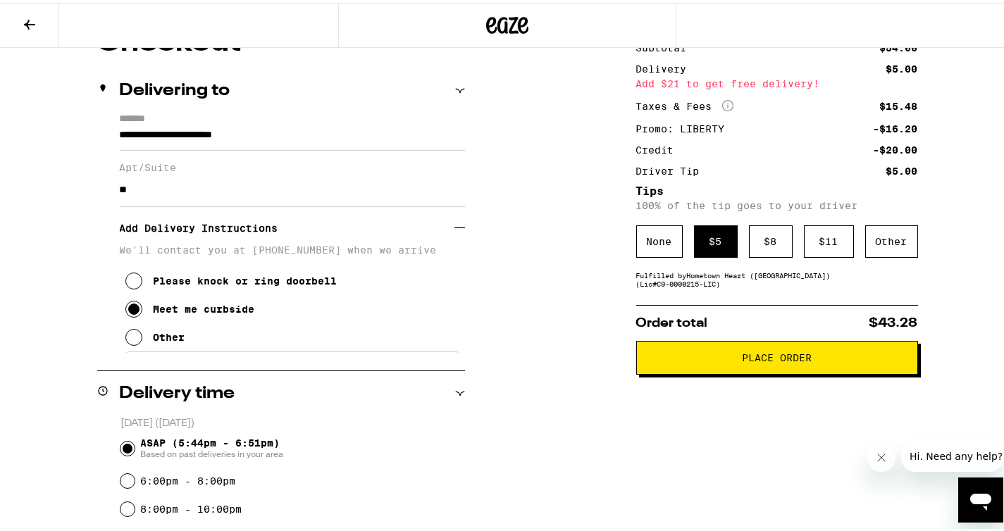
click at [780, 368] on button "Place Order" at bounding box center [777, 355] width 282 height 34
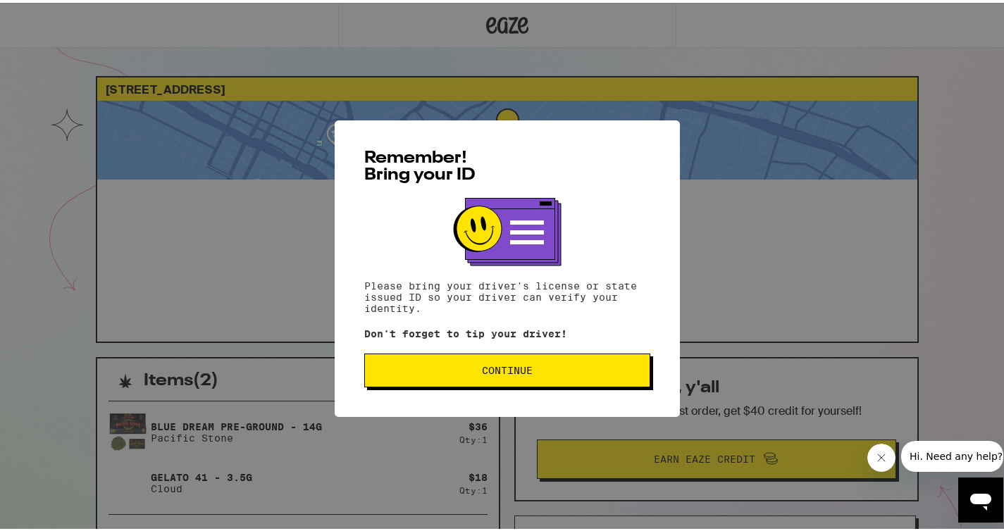
click at [496, 384] on button "Continue" at bounding box center [507, 368] width 286 height 34
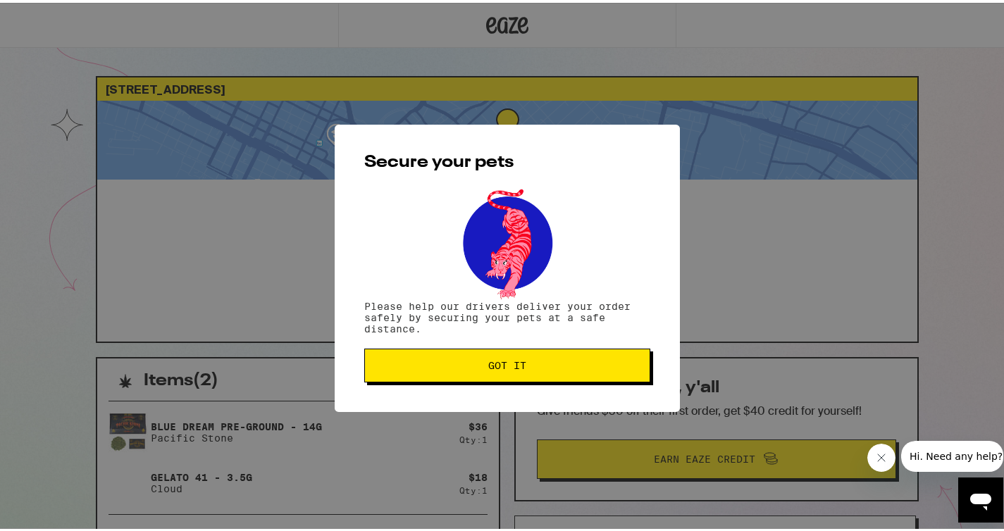
click at [493, 383] on div "Secure your pets Please help our drivers deliver your order safely by securing …" at bounding box center [507, 265] width 345 height 287
click at [493, 375] on button "Got it" at bounding box center [507, 363] width 286 height 34
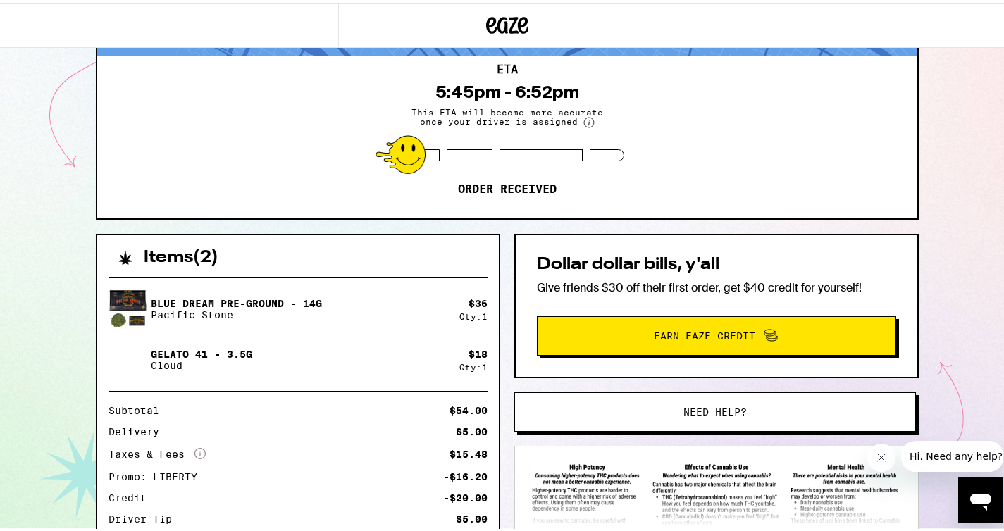
scroll to position [136, 0]
